Goal: Transaction & Acquisition: Download file/media

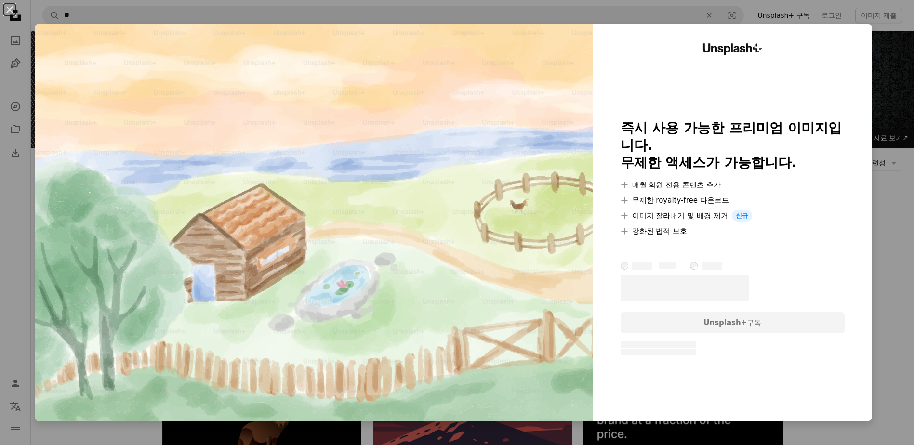
scroll to position [2332, 0]
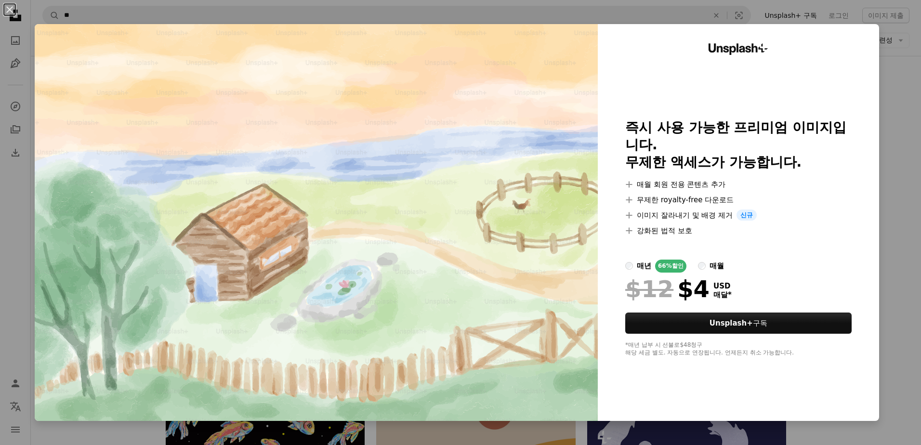
click at [899, 135] on div "An X shape Unsplash+ 즉시 사용 가능한 프리미엄 이미지입니다. 무제한 액세스가 가능합니다. A plus sign 매월 회원 전…" at bounding box center [460, 222] width 921 height 445
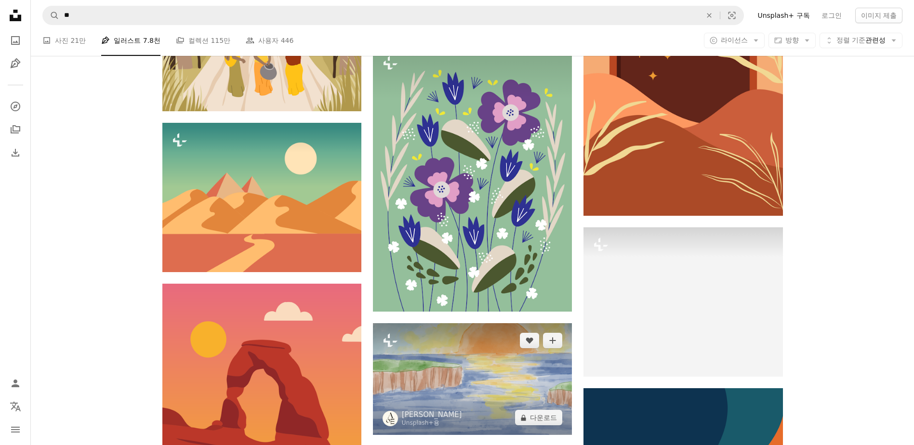
scroll to position [5464, 0]
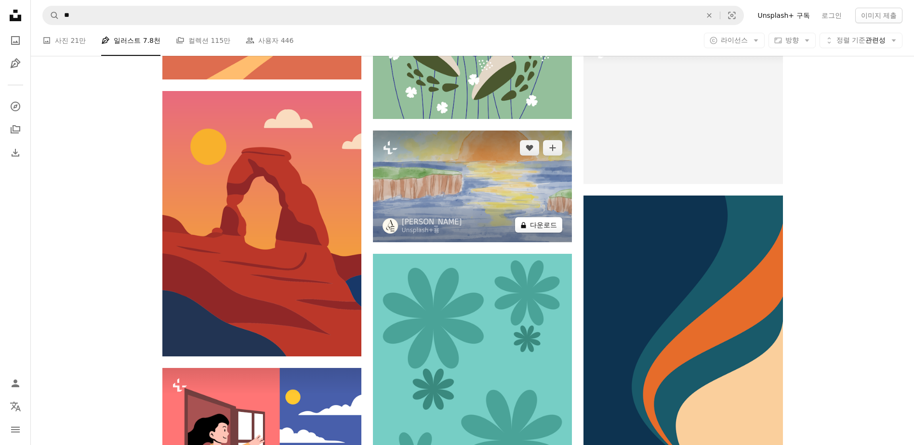
click at [551, 228] on button "A lock 다운로드" at bounding box center [538, 224] width 47 height 15
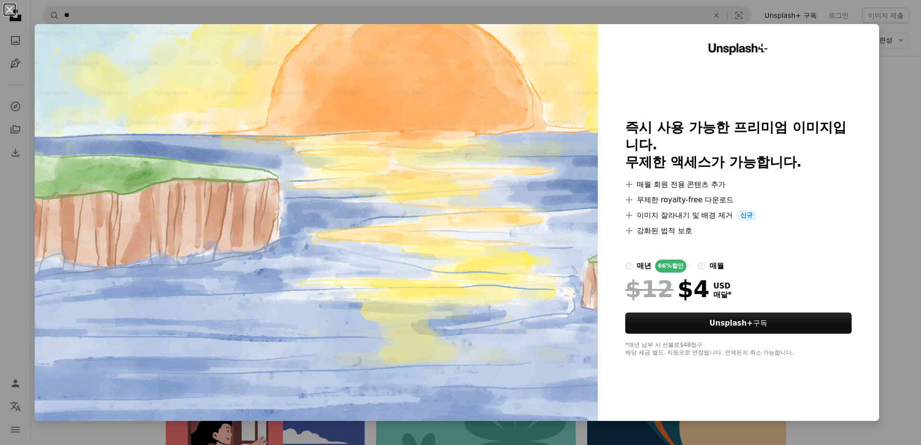
click at [911, 254] on div "An X shape Unsplash+ 즉시 사용 가능한 프리미엄 이미지입니다. 무제한 액세스가 가능합니다. A plus sign 매월 회원 전…" at bounding box center [460, 222] width 921 height 445
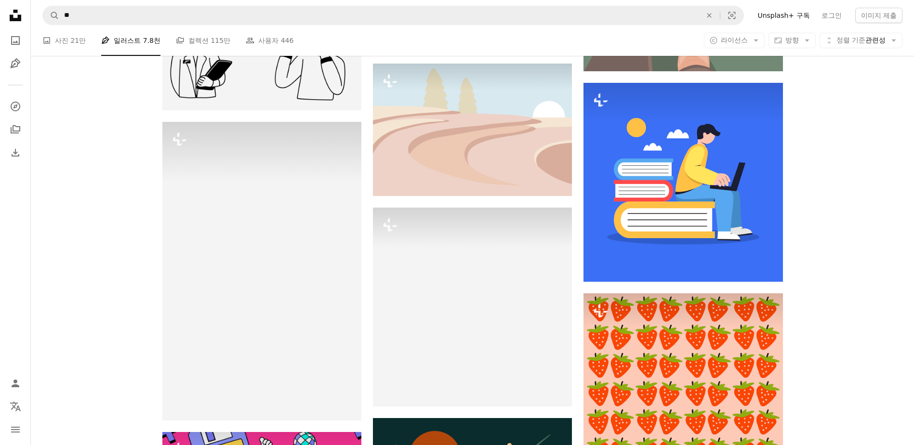
scroll to position [8356, 0]
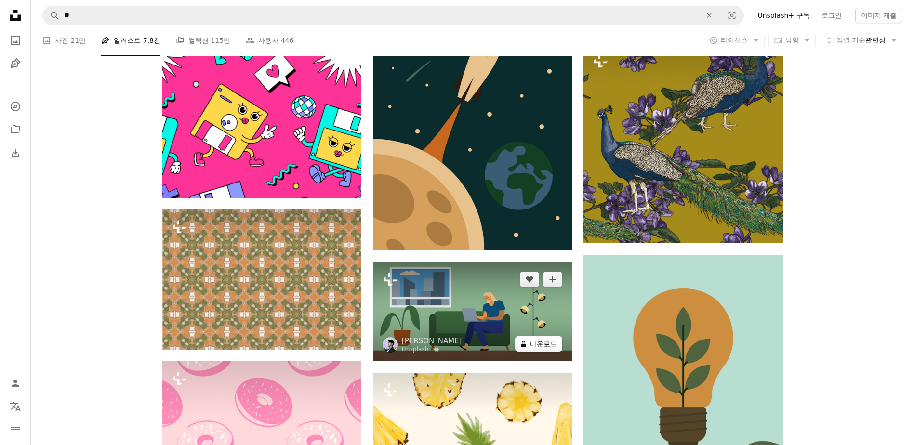
click at [559, 347] on button "A lock 다운로드" at bounding box center [538, 343] width 47 height 15
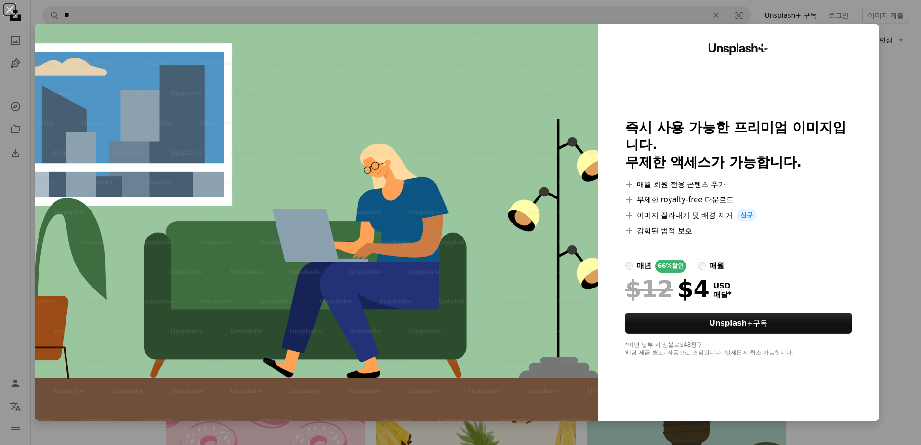
click at [909, 250] on div "An X shape Unsplash+ 즉시 사용 가능한 프리미엄 이미지입니다. 무제한 액세스가 가능합니다. A plus sign 매월 회원 전…" at bounding box center [460, 222] width 921 height 445
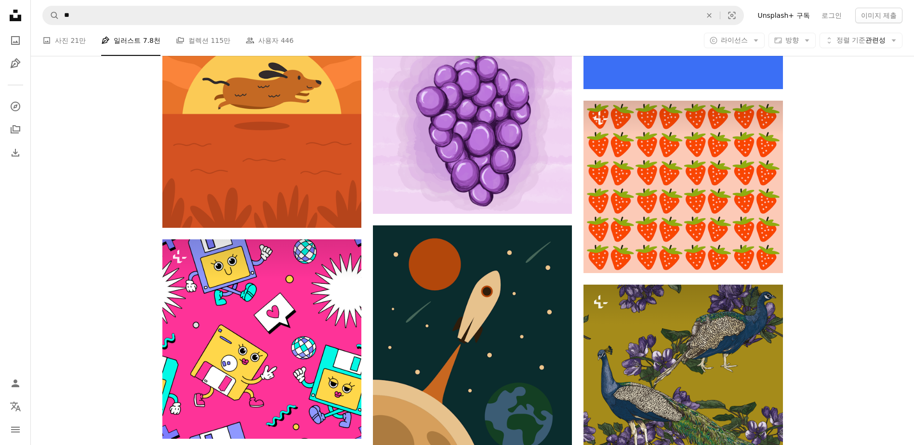
scroll to position [8067, 0]
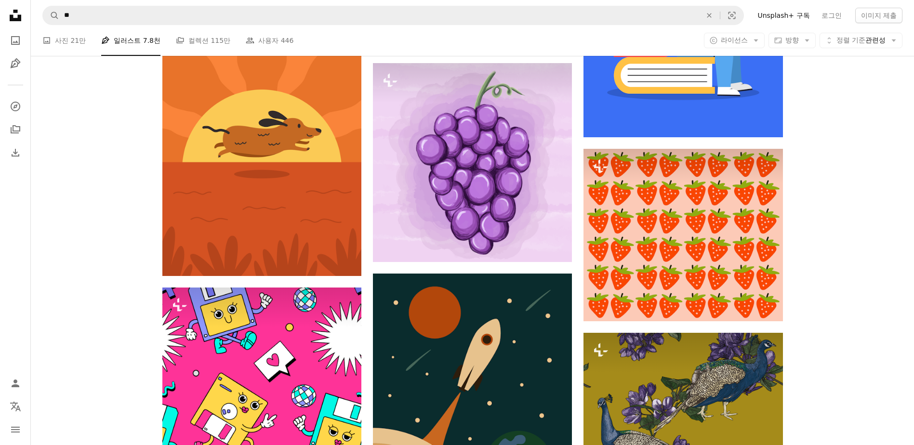
click at [85, 33] on ul "A photo 사진 21만 Pen Tool 일러스트 7.8천 A stack of folders 컬렉션 115만 People 사용자 446" at bounding box center [167, 40] width 251 height 31
click at [64, 42] on link "A photo 사진 21만" at bounding box center [63, 40] width 43 height 31
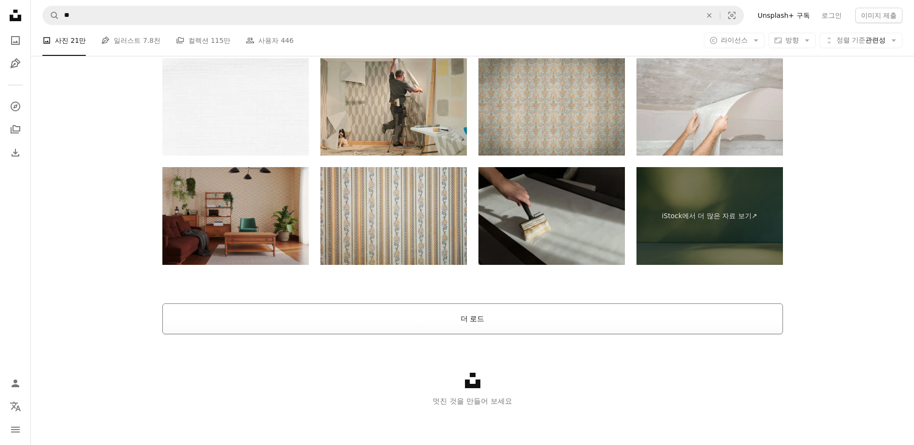
click at [491, 327] on button "더 로드" at bounding box center [472, 319] width 621 height 31
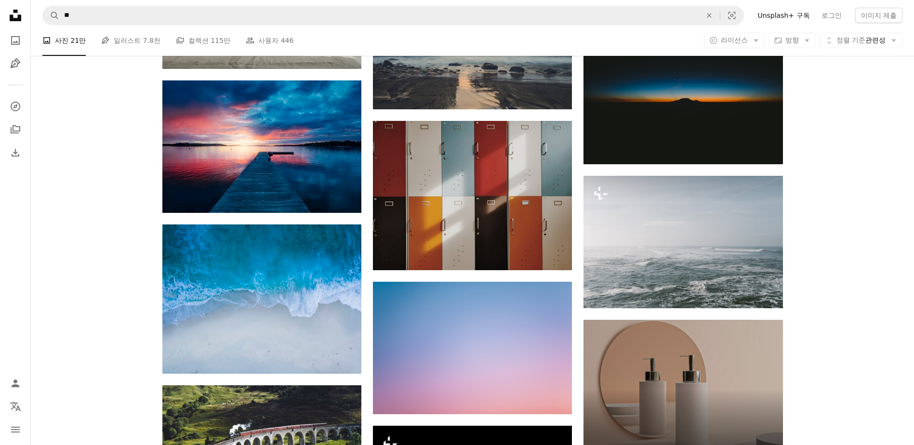
scroll to position [3675, 0]
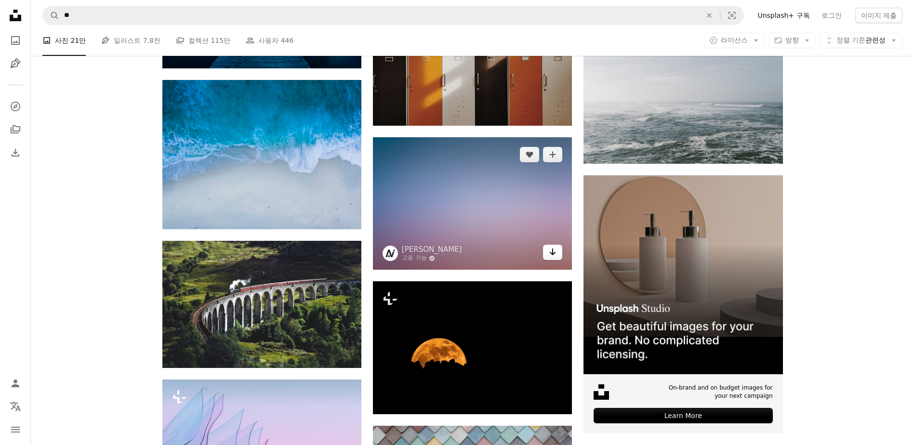
click at [553, 255] on icon "Arrow pointing down" at bounding box center [553, 252] width 8 height 12
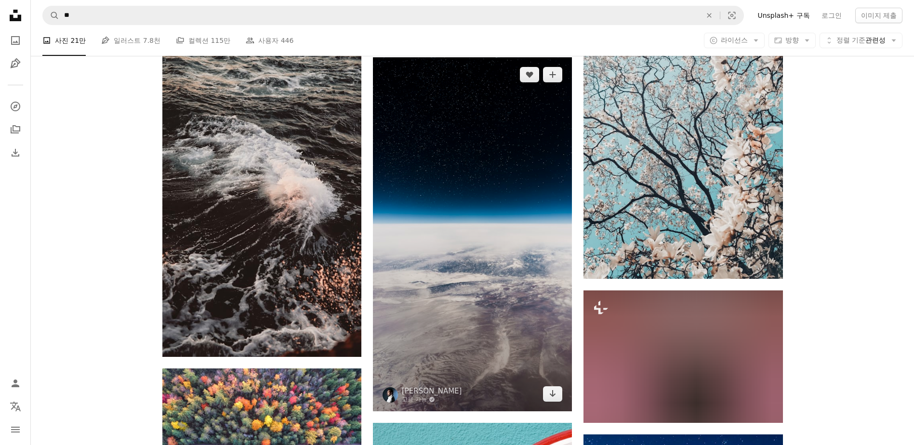
scroll to position [32332, 0]
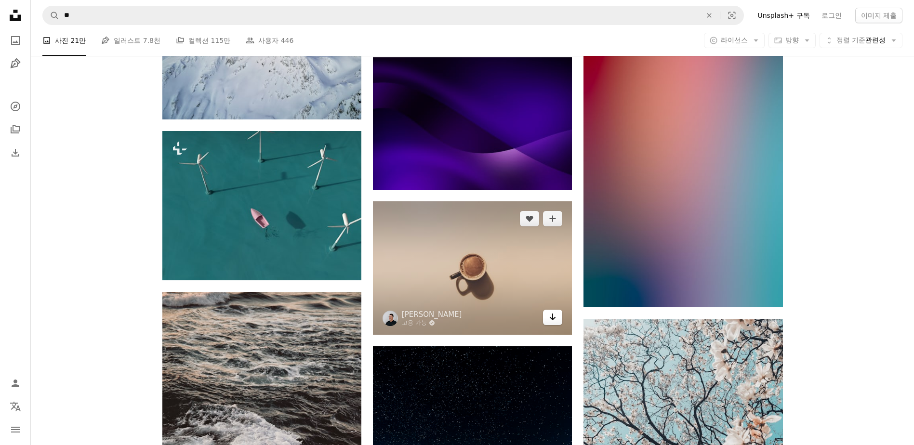
click at [556, 315] on link "Arrow pointing down" at bounding box center [552, 317] width 19 height 15
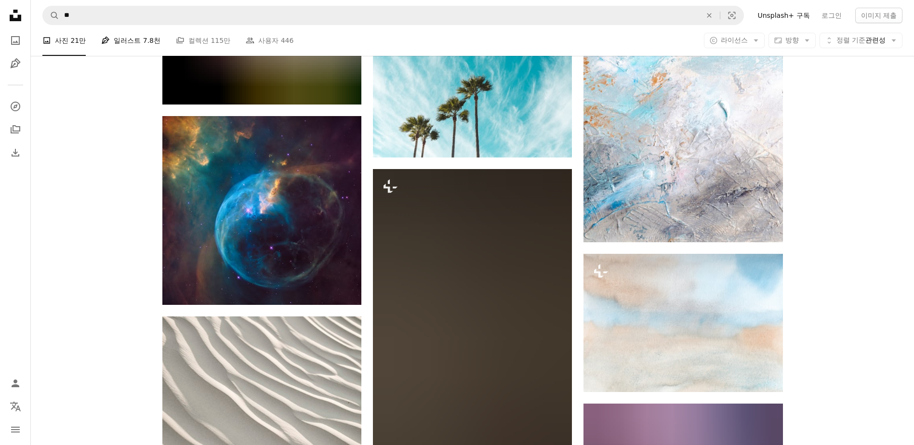
scroll to position [38496, 0]
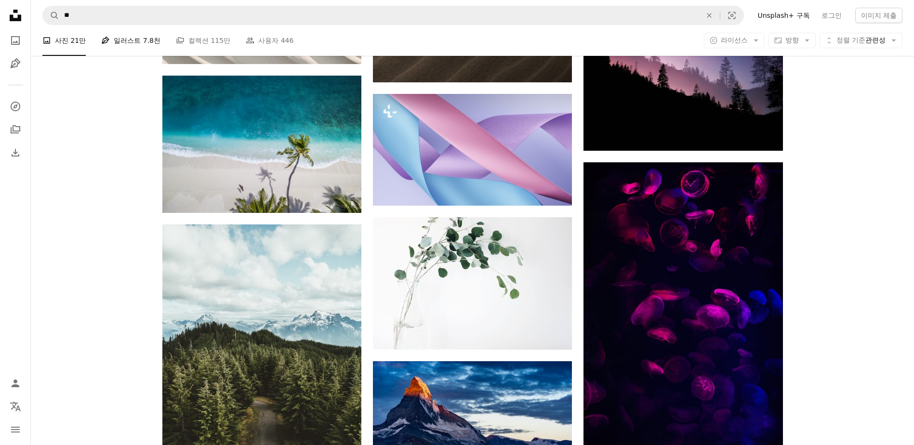
click at [119, 37] on link "Pen Tool 일러스트 7.8천" at bounding box center [130, 40] width 59 height 31
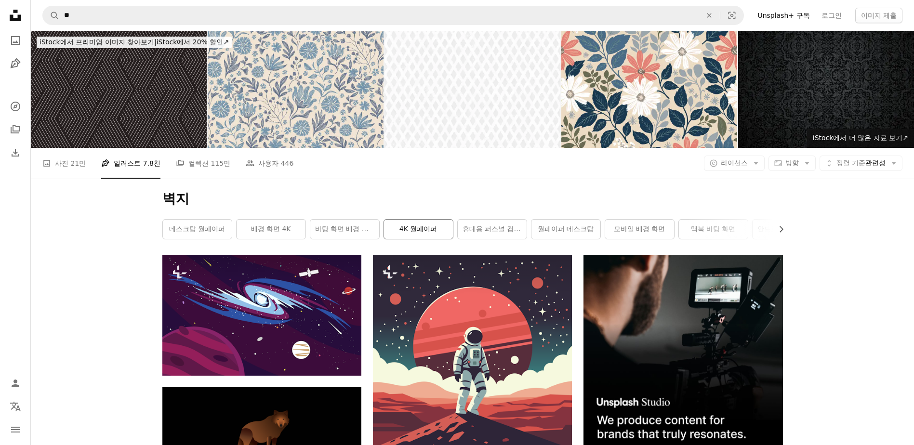
click at [419, 234] on link "4K 월페이퍼" at bounding box center [418, 229] width 69 height 19
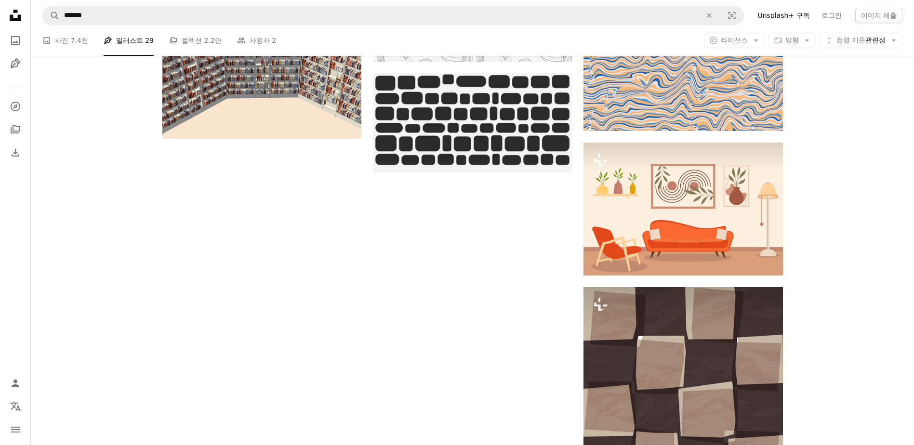
scroll to position [1253, 0]
